Goal: Submit feedback/report problem: Submit feedback/report problem

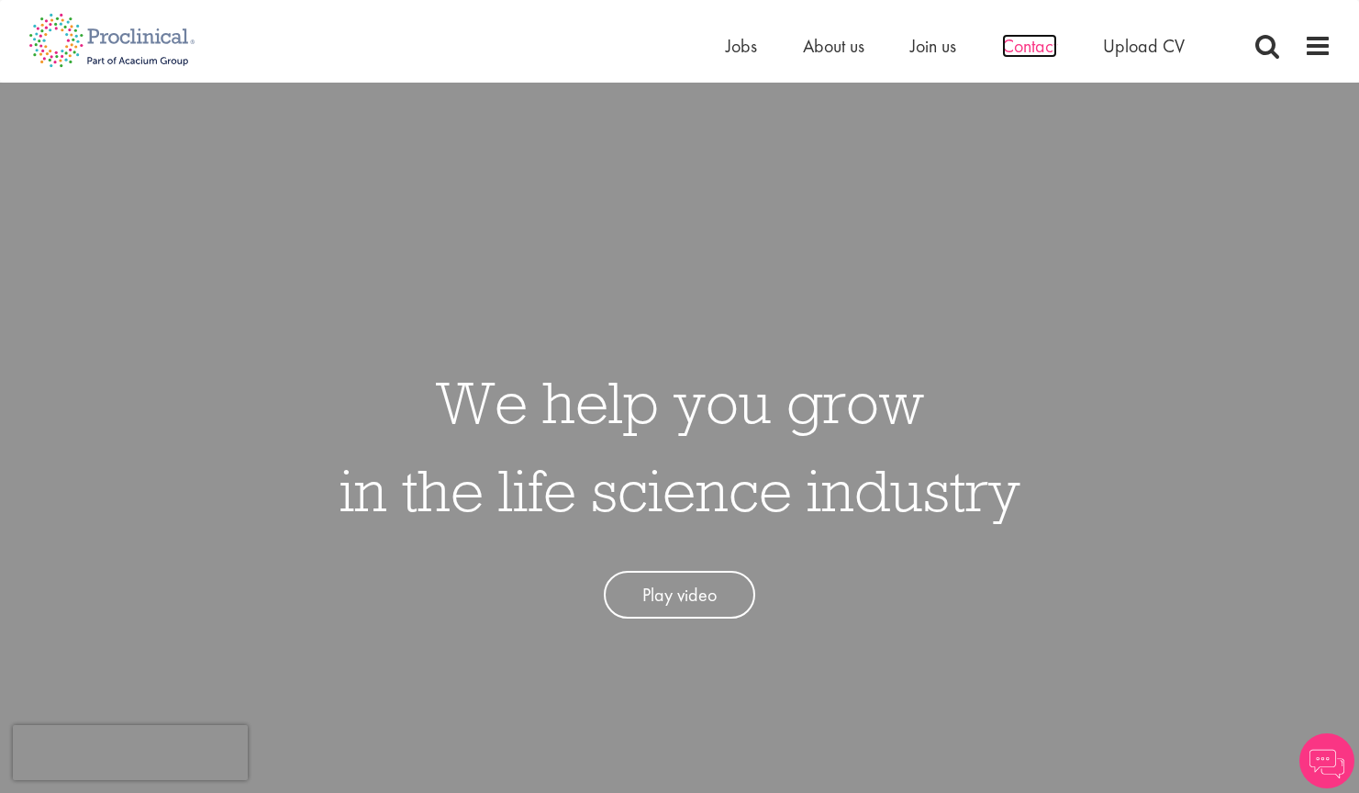
click at [1027, 41] on span "Contact" at bounding box center [1029, 46] width 55 height 24
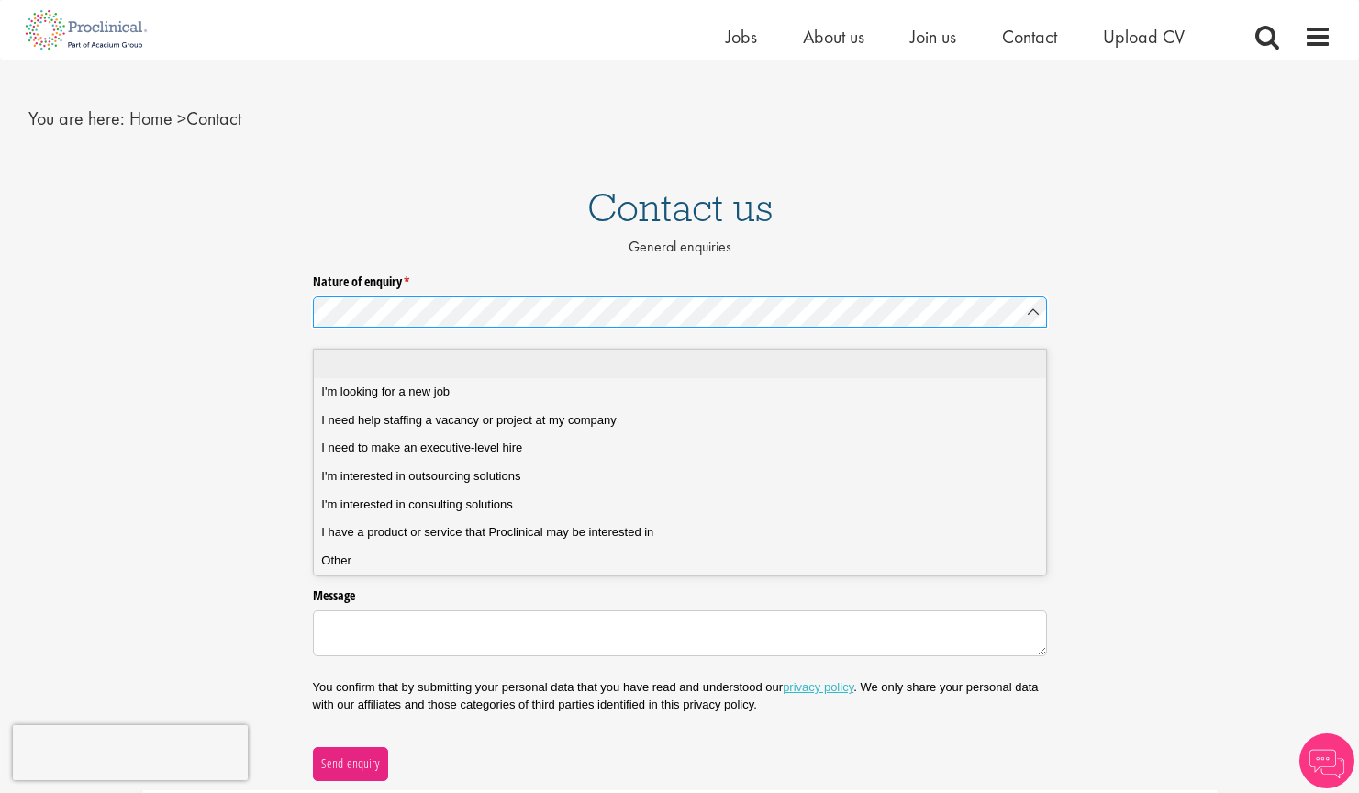
scroll to position [29, 0]
click at [463, 522] on span "I have a product or service that Proclinical may be interested in" at bounding box center [487, 527] width 332 height 17
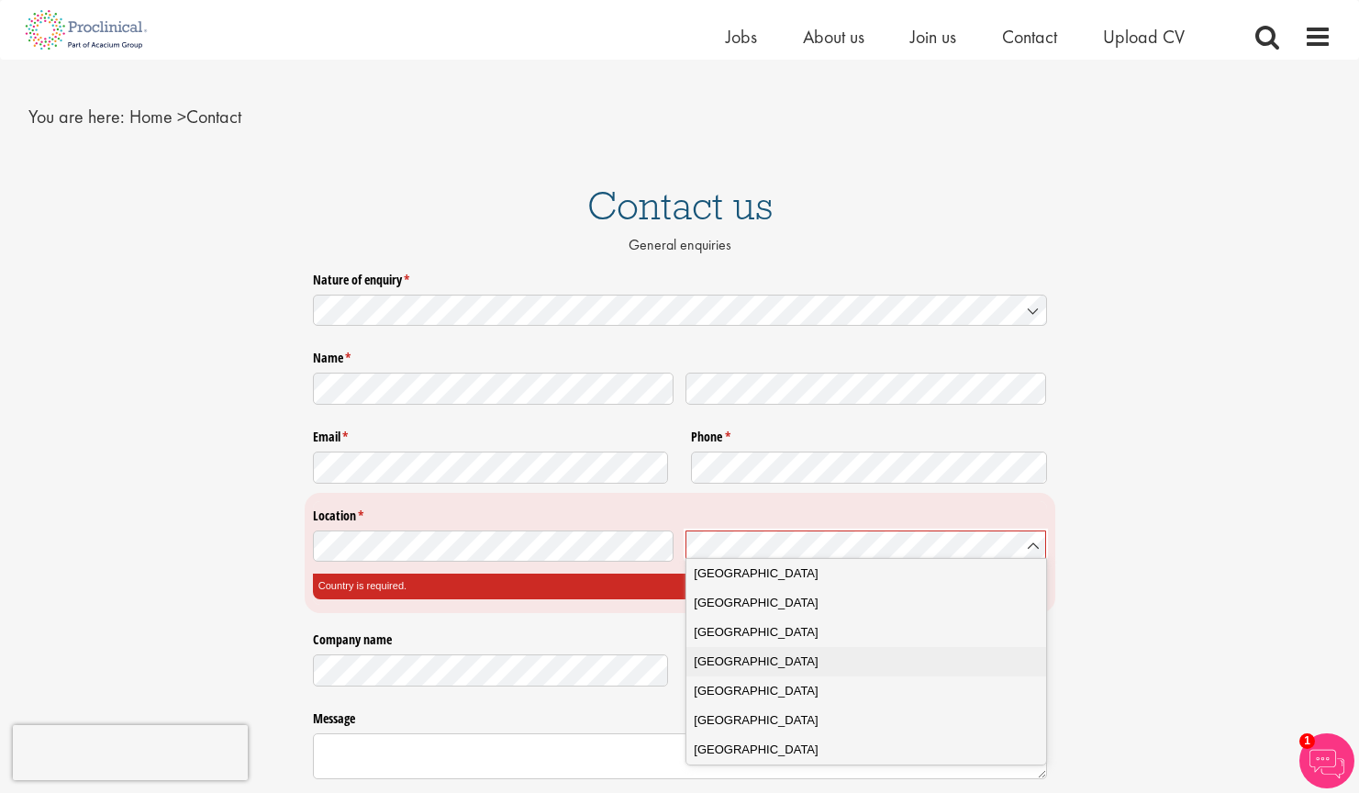
click at [769, 657] on span "United Kingdom" at bounding box center [756, 661] width 124 height 18
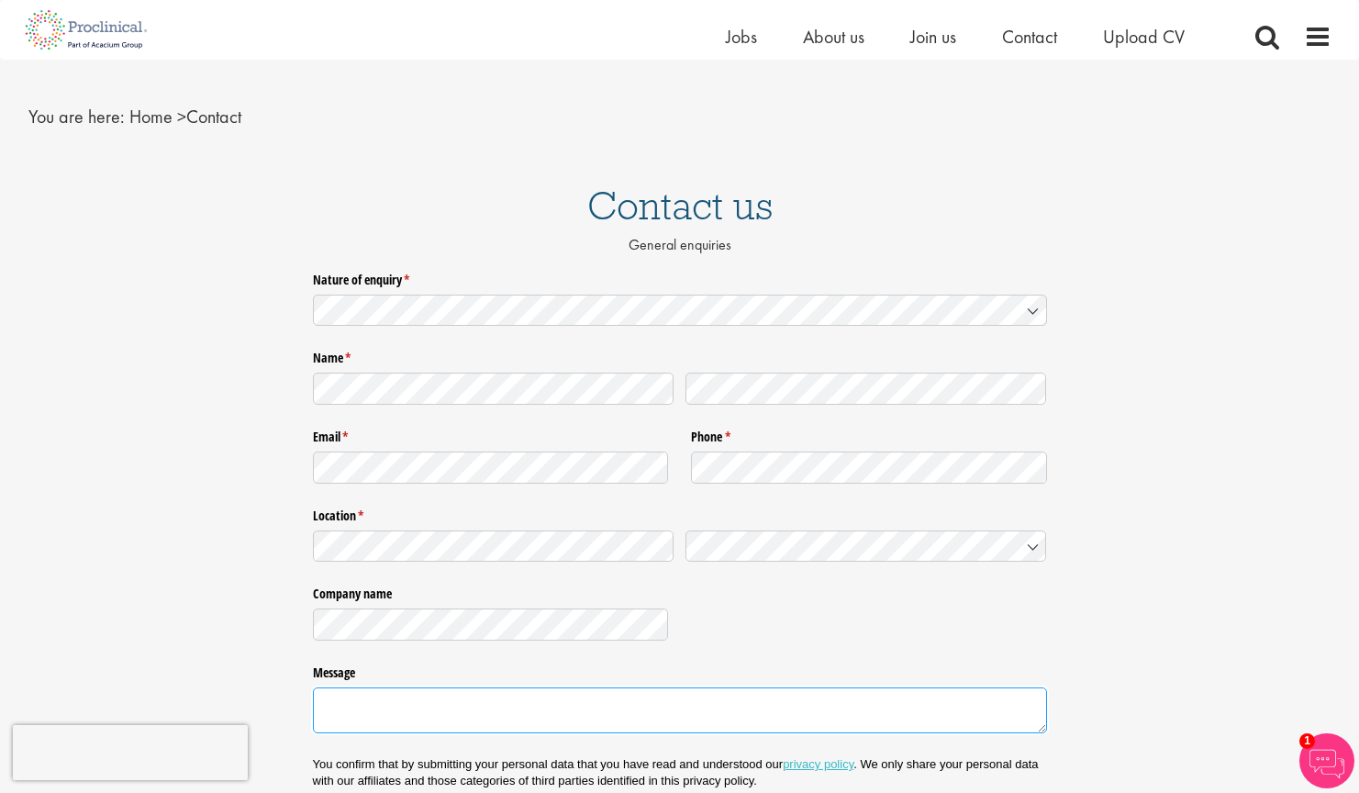
click at [589, 720] on textarea "Message" at bounding box center [680, 710] width 734 height 46
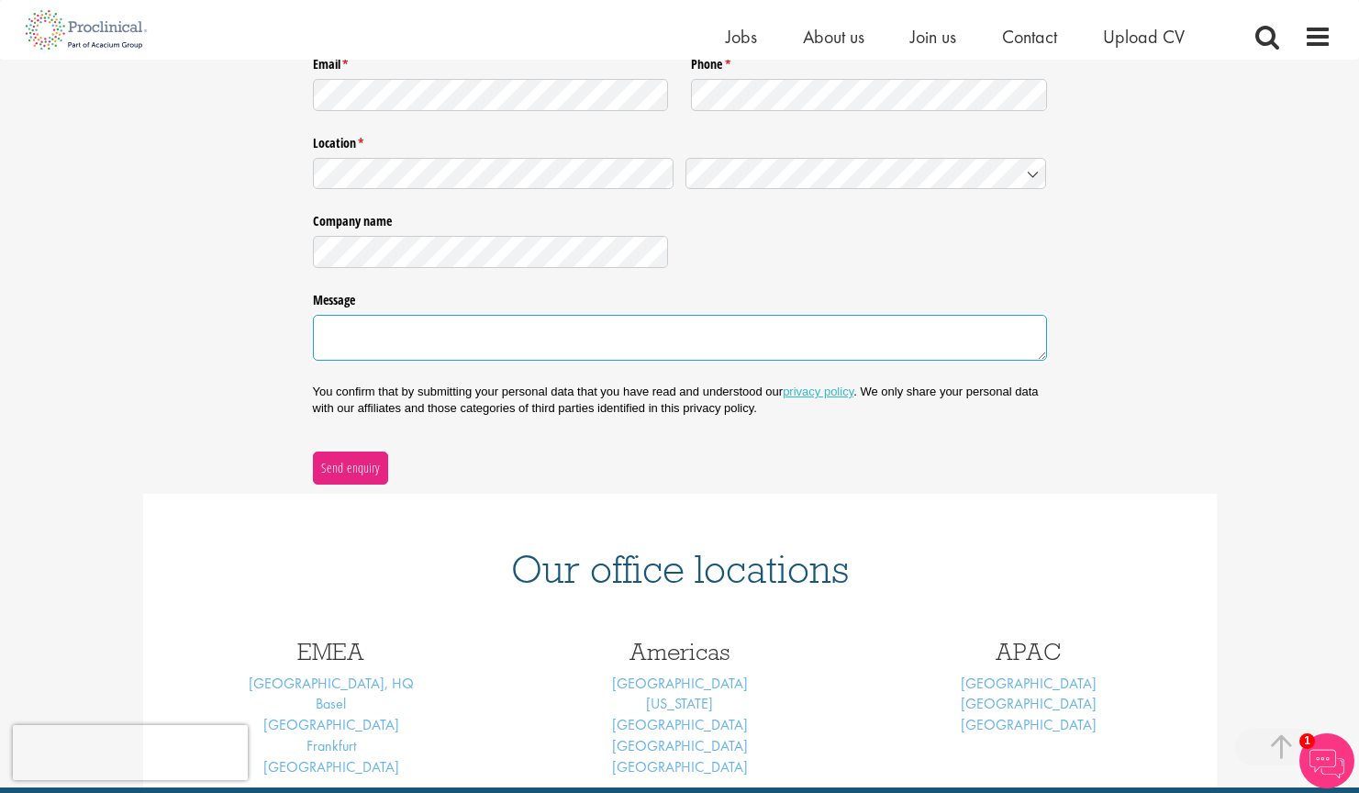
scroll to position [351, 0]
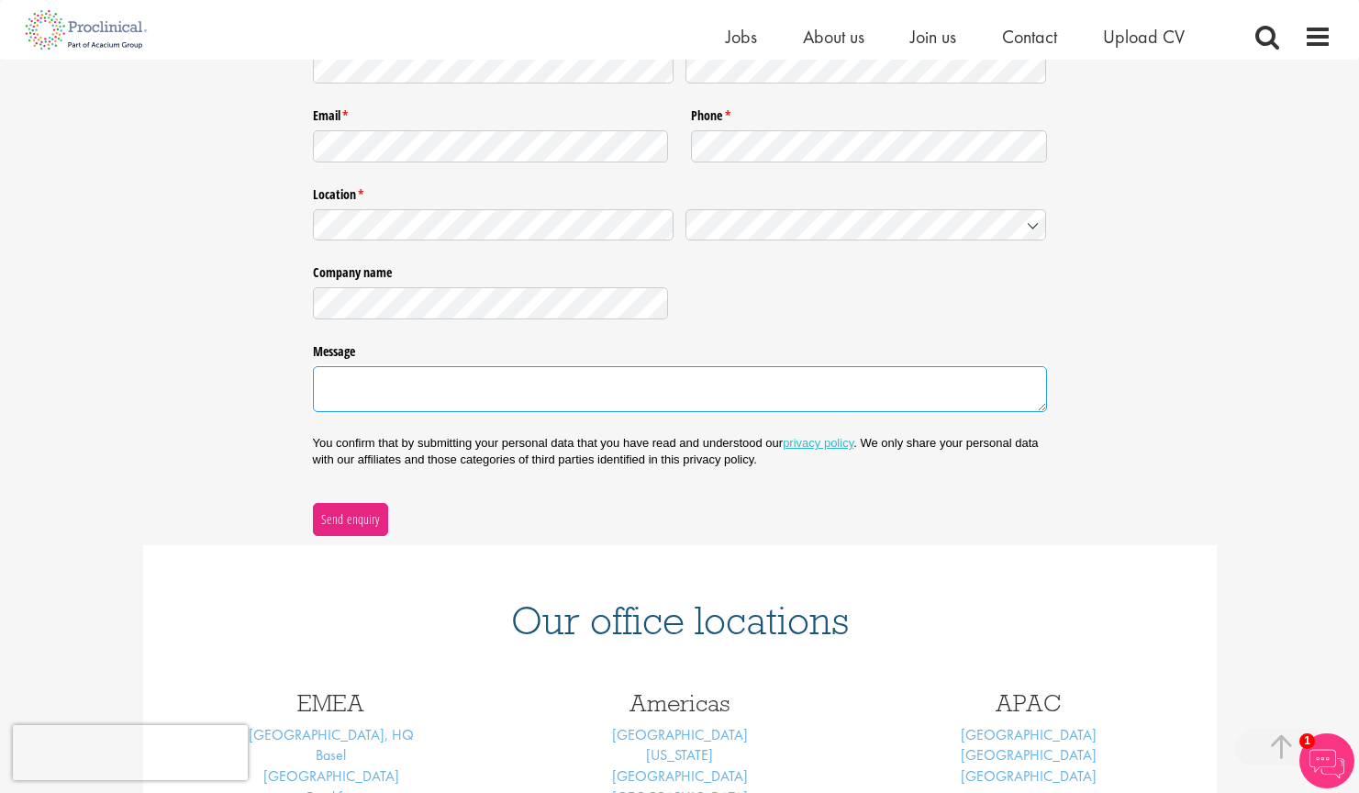
click at [471, 388] on textarea "Message" at bounding box center [680, 389] width 734 height 46
paste textarea "Good morning I’m a director at Incubator Films - we’re a production company who…"
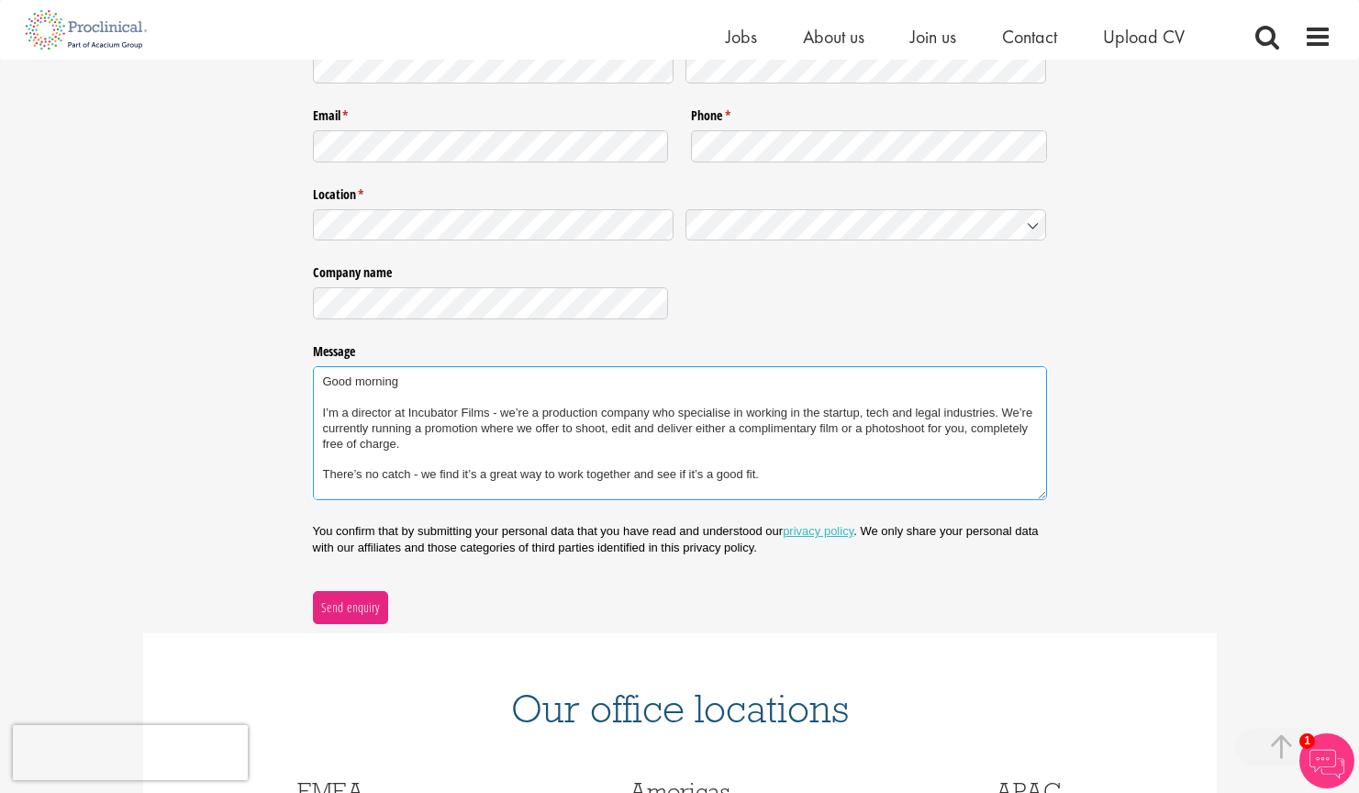
scroll to position [646, 0]
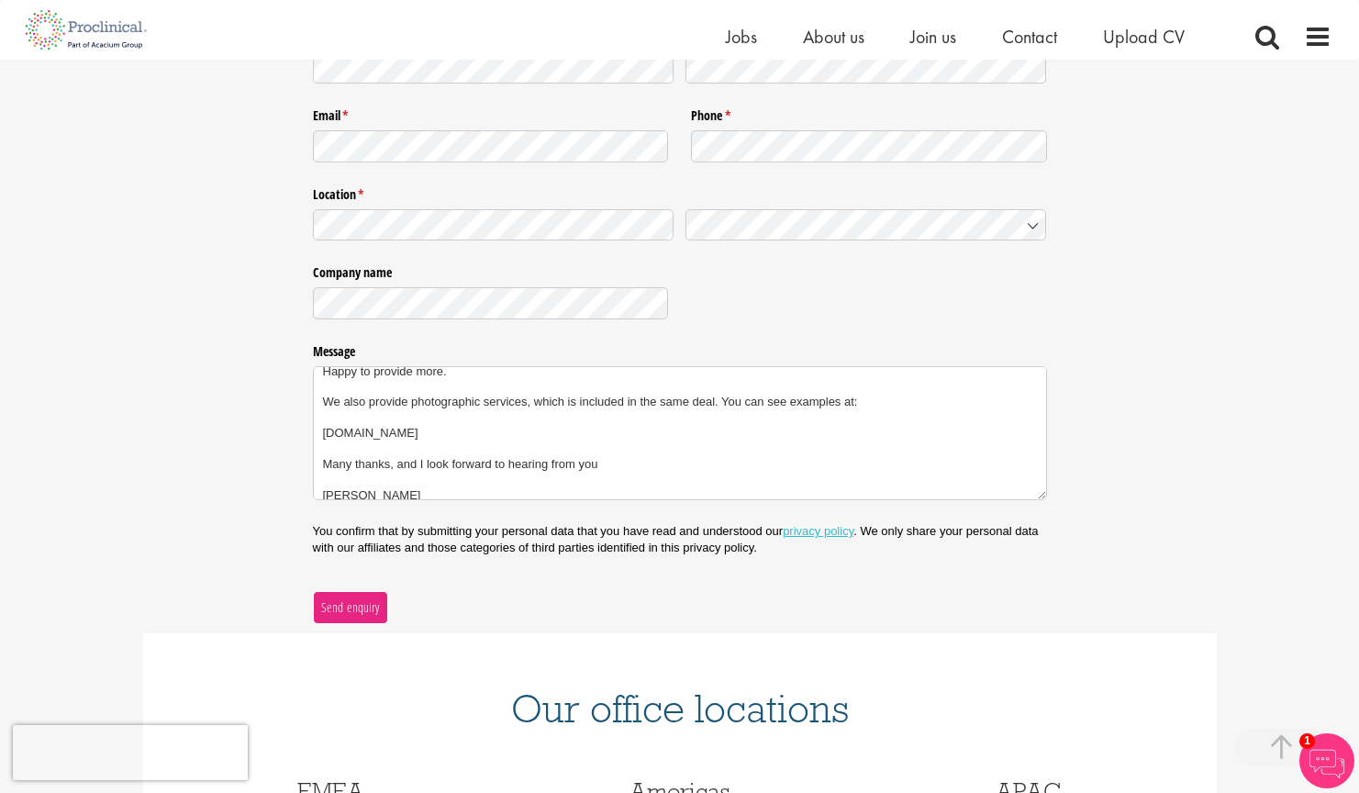
type textarea "Good morning I’m a director at Incubator Films - we’re a production company who…"
click at [358, 598] on span "Send enquiry" at bounding box center [350, 607] width 60 height 20
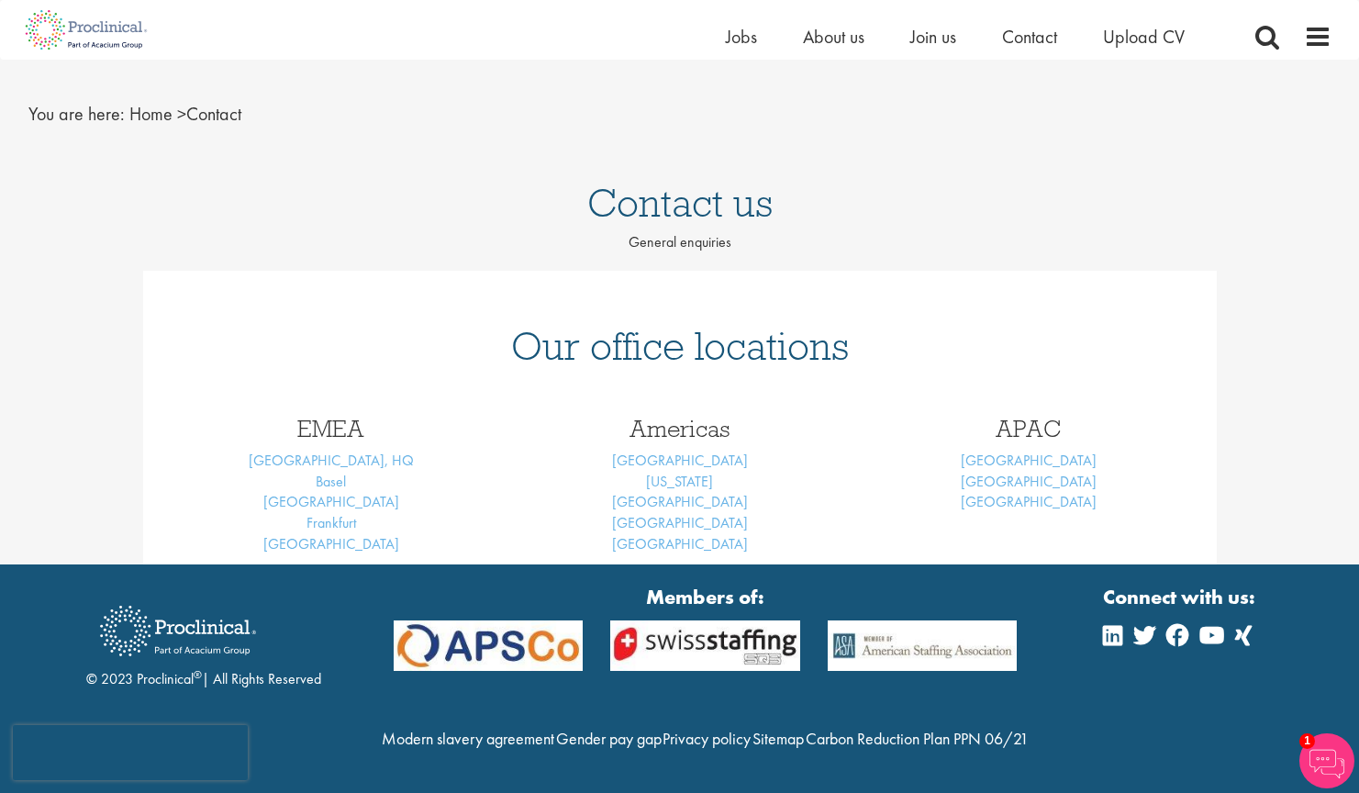
scroll to position [66, 0]
